Goal: Obtain resource: Obtain resource

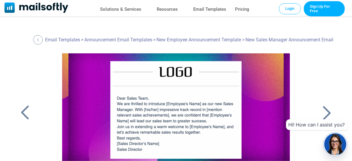
click at [110, 76] on div at bounding box center [175, 127] width 253 height 148
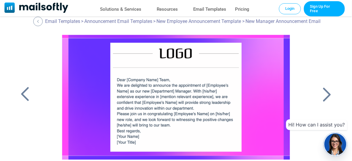
scroll to position [17, 0]
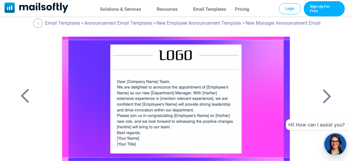
click at [100, 68] on div at bounding box center [175, 111] width 253 height 148
